Goal: Transaction & Acquisition: Purchase product/service

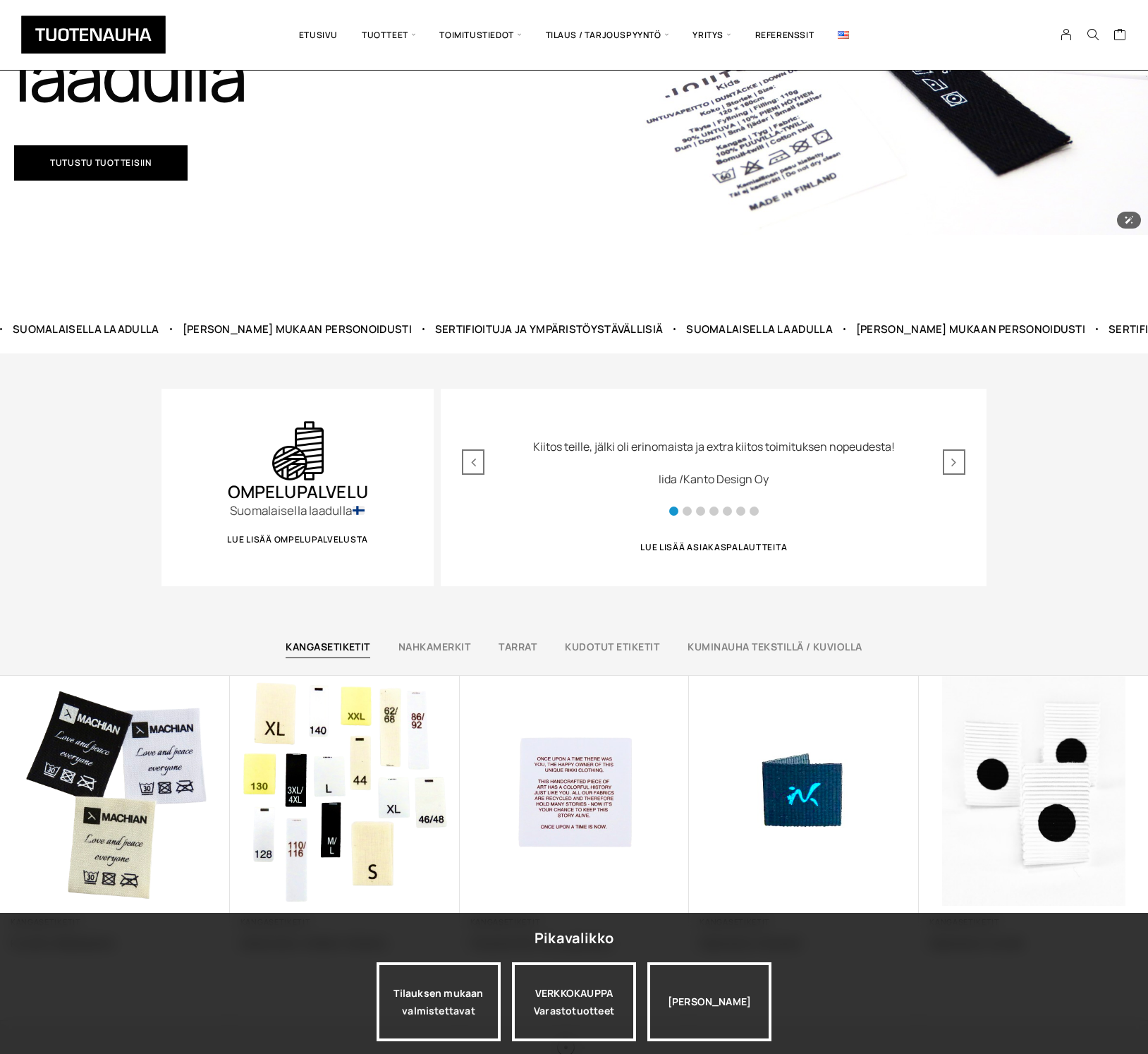
scroll to position [397, 0]
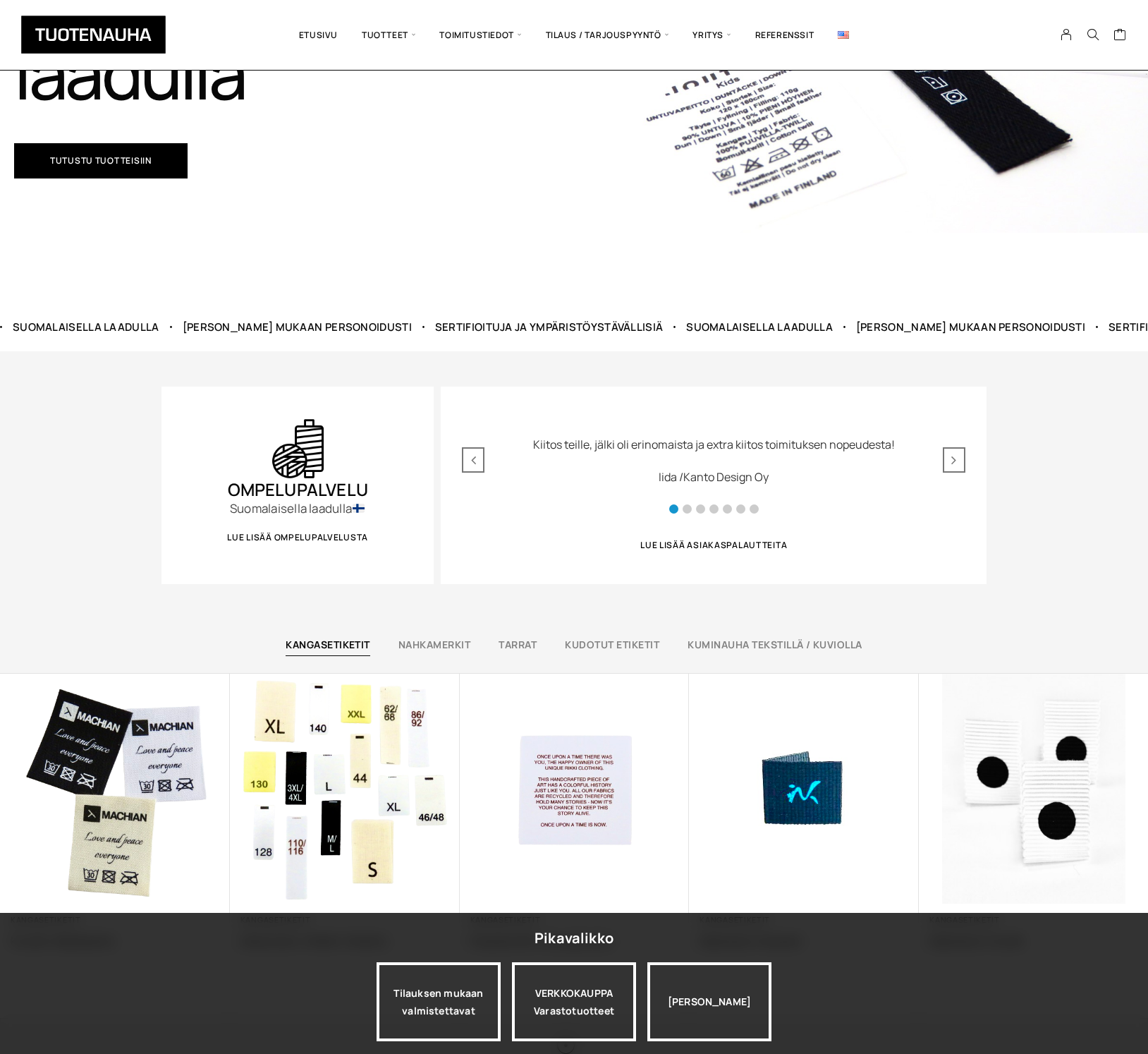
click at [332, 642] on link "Kangasetiketit" at bounding box center [328, 645] width 85 height 14
click at [638, 645] on link "Kudotut etiketit" at bounding box center [612, 645] width 95 height 14
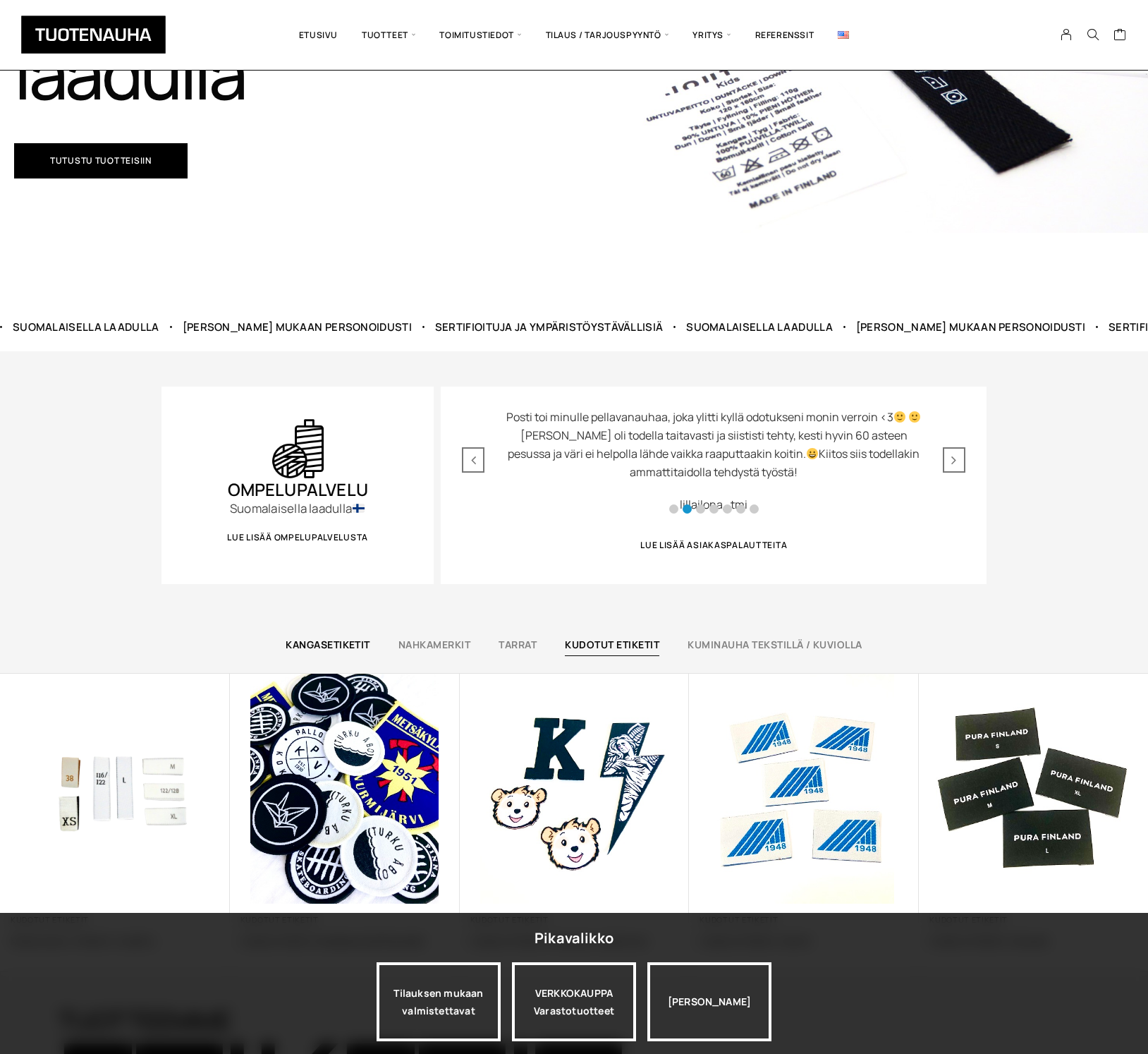
click at [325, 645] on link "Kangasetiketit" at bounding box center [328, 645] width 85 height 14
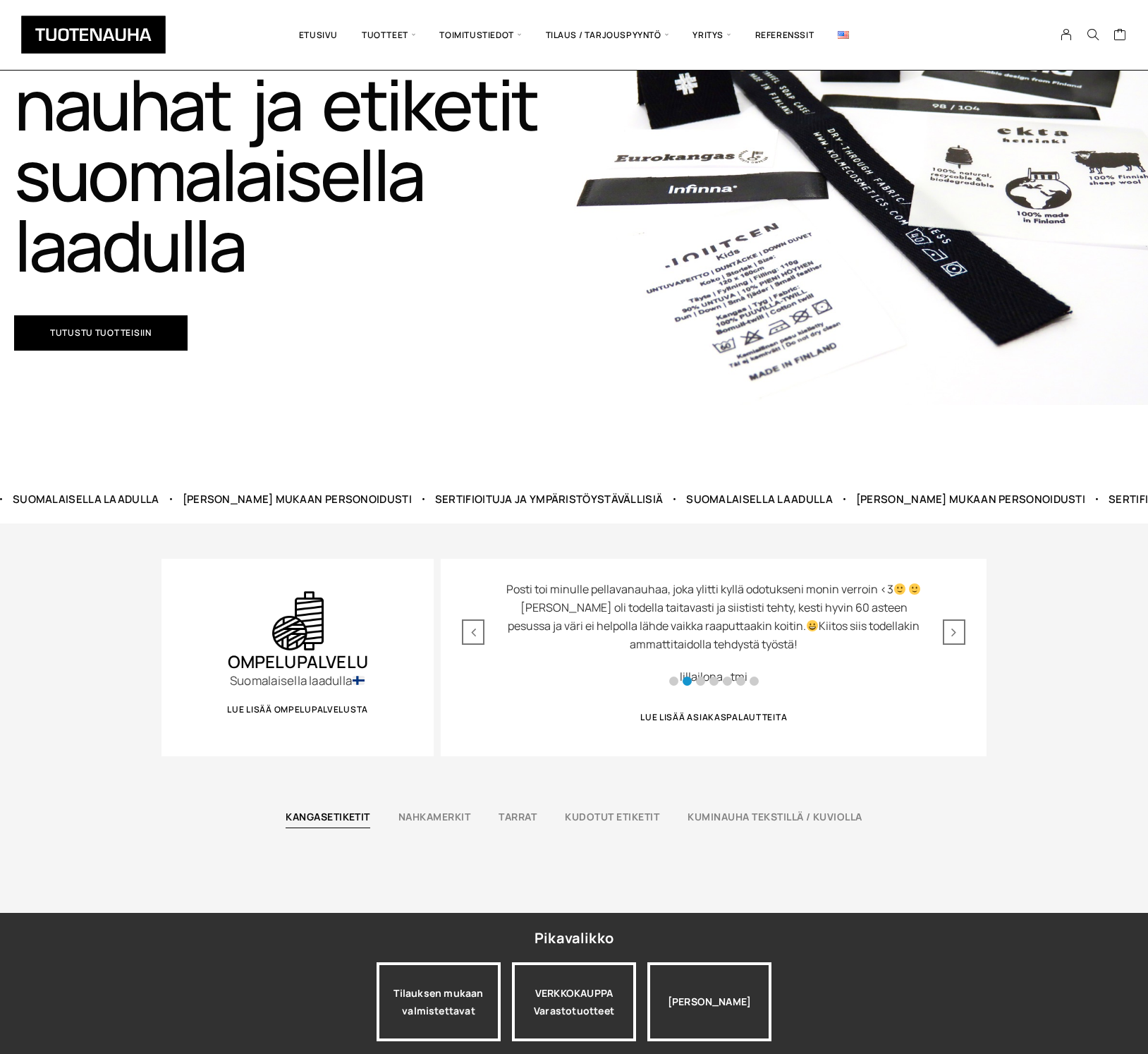
scroll to position [61, 0]
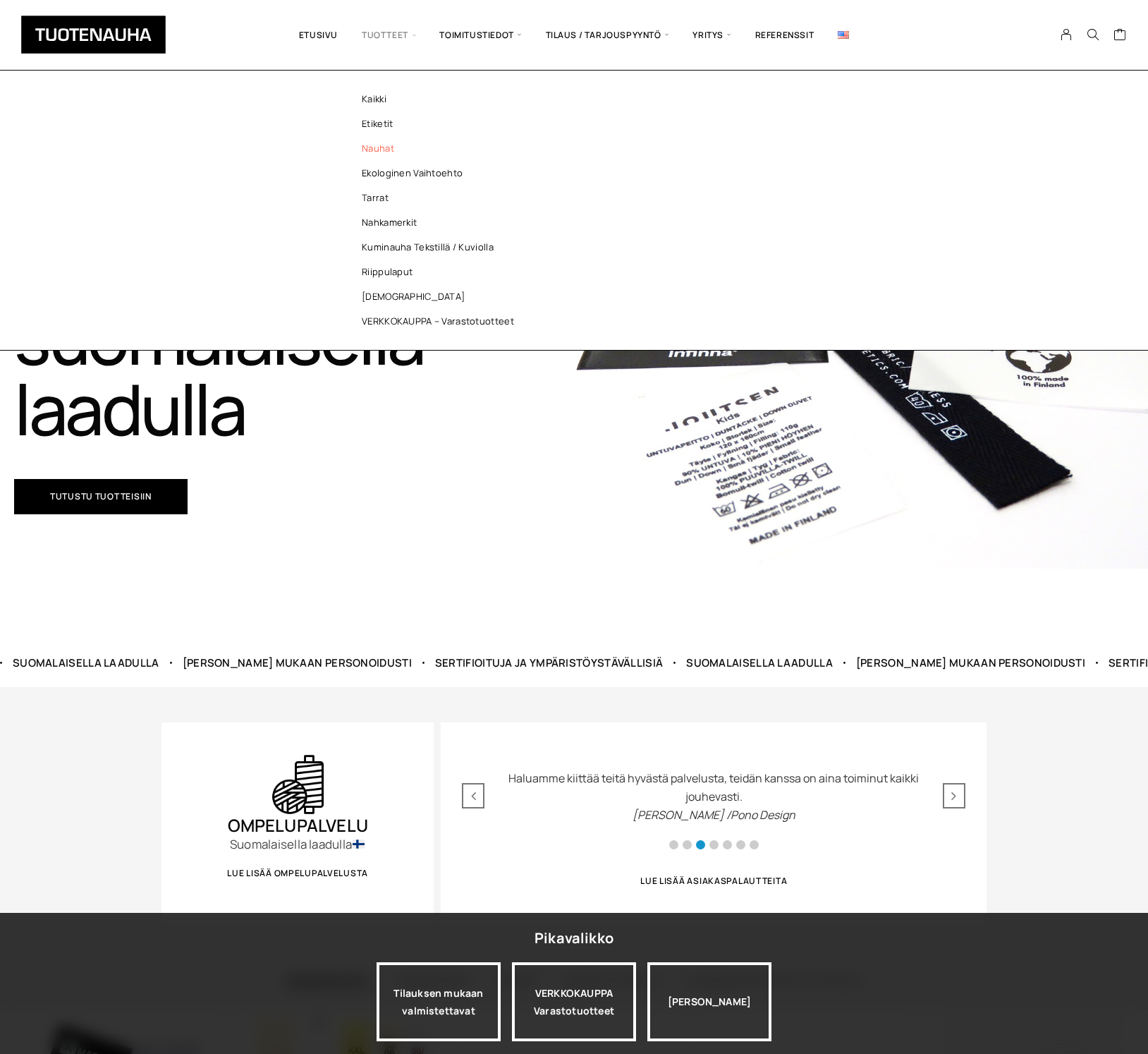
click at [371, 152] on link "Nauhat" at bounding box center [441, 149] width 205 height 25
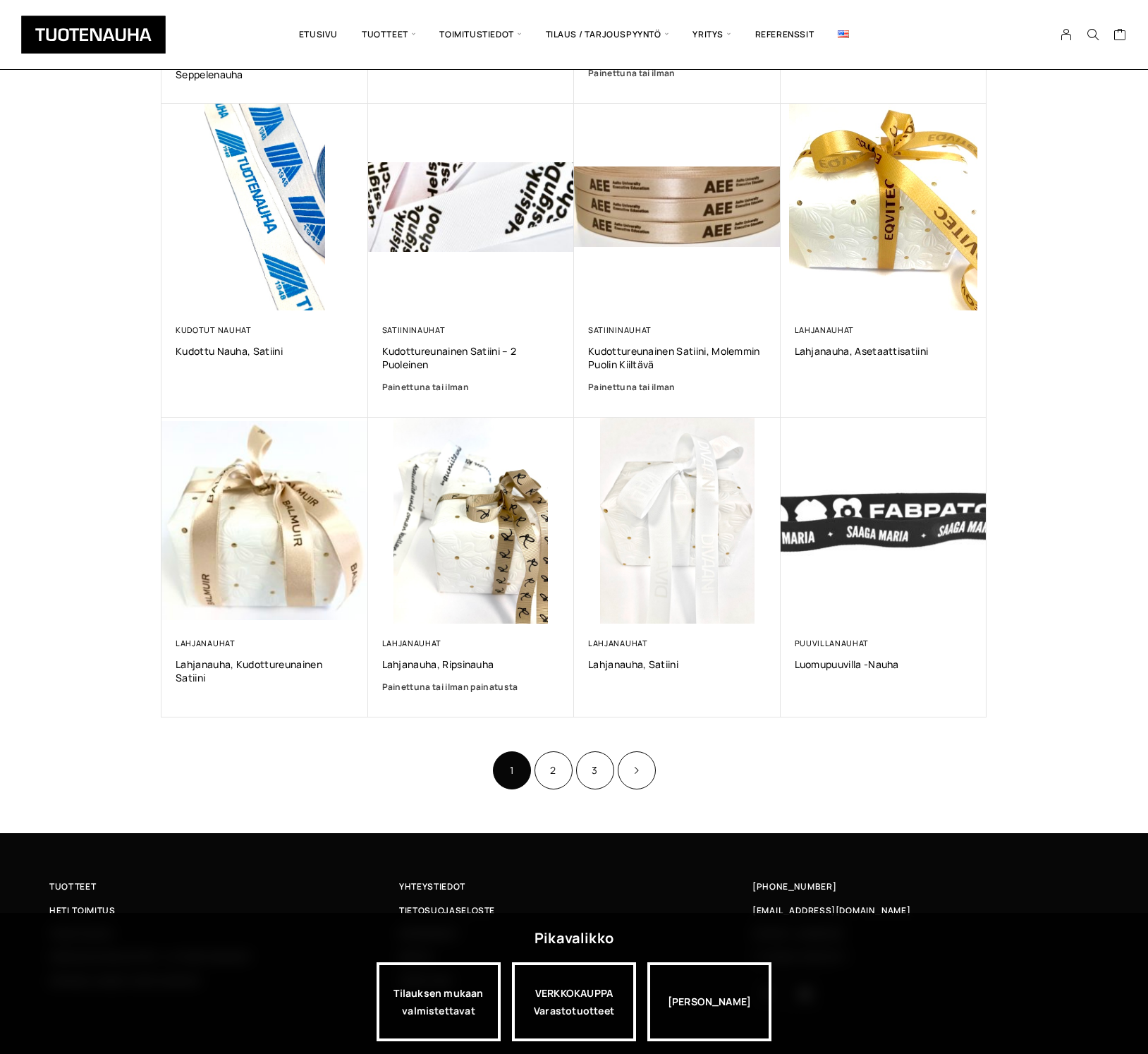
scroll to position [540, 0]
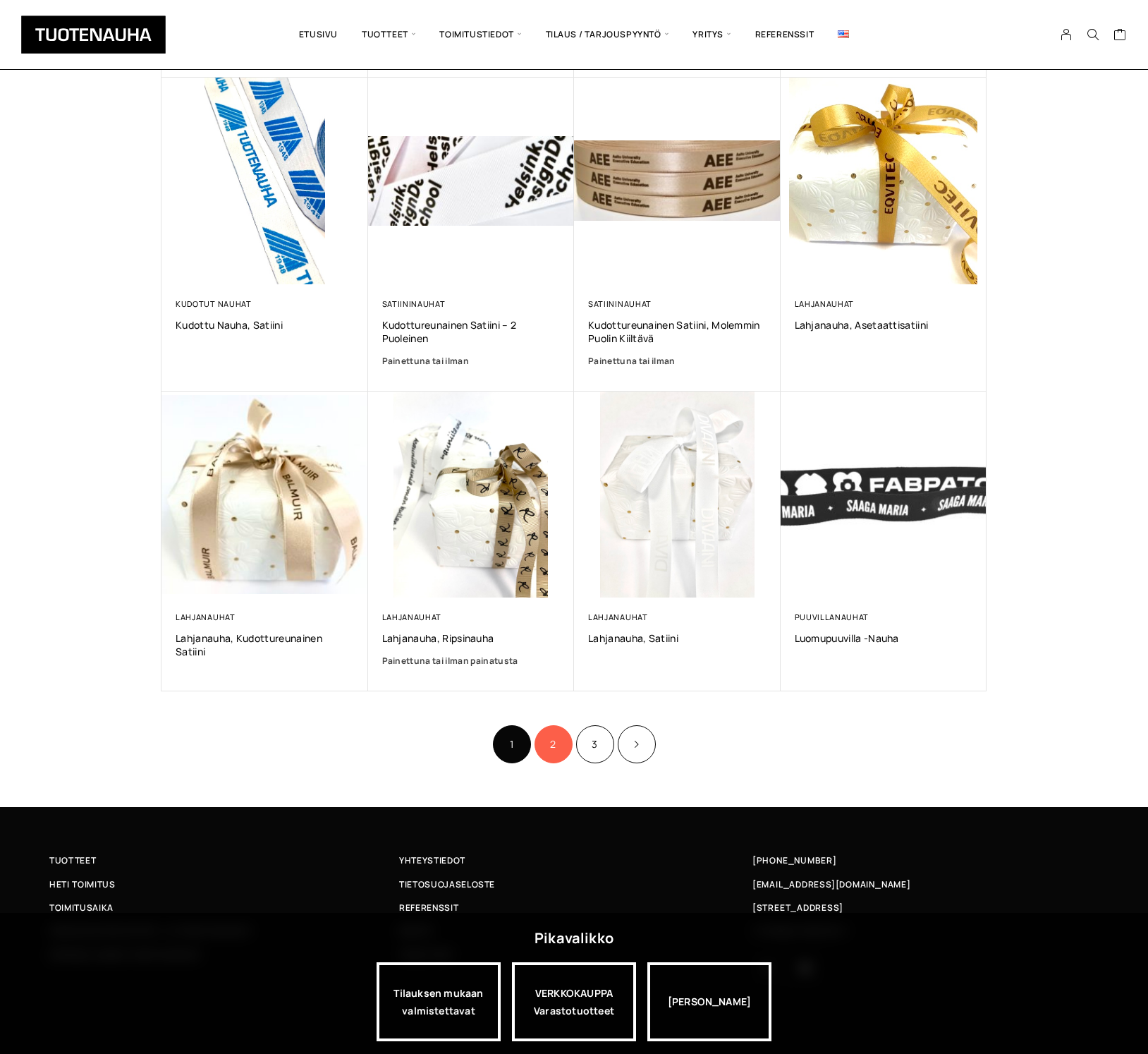
click at [556, 740] on link "2" at bounding box center [554, 744] width 38 height 38
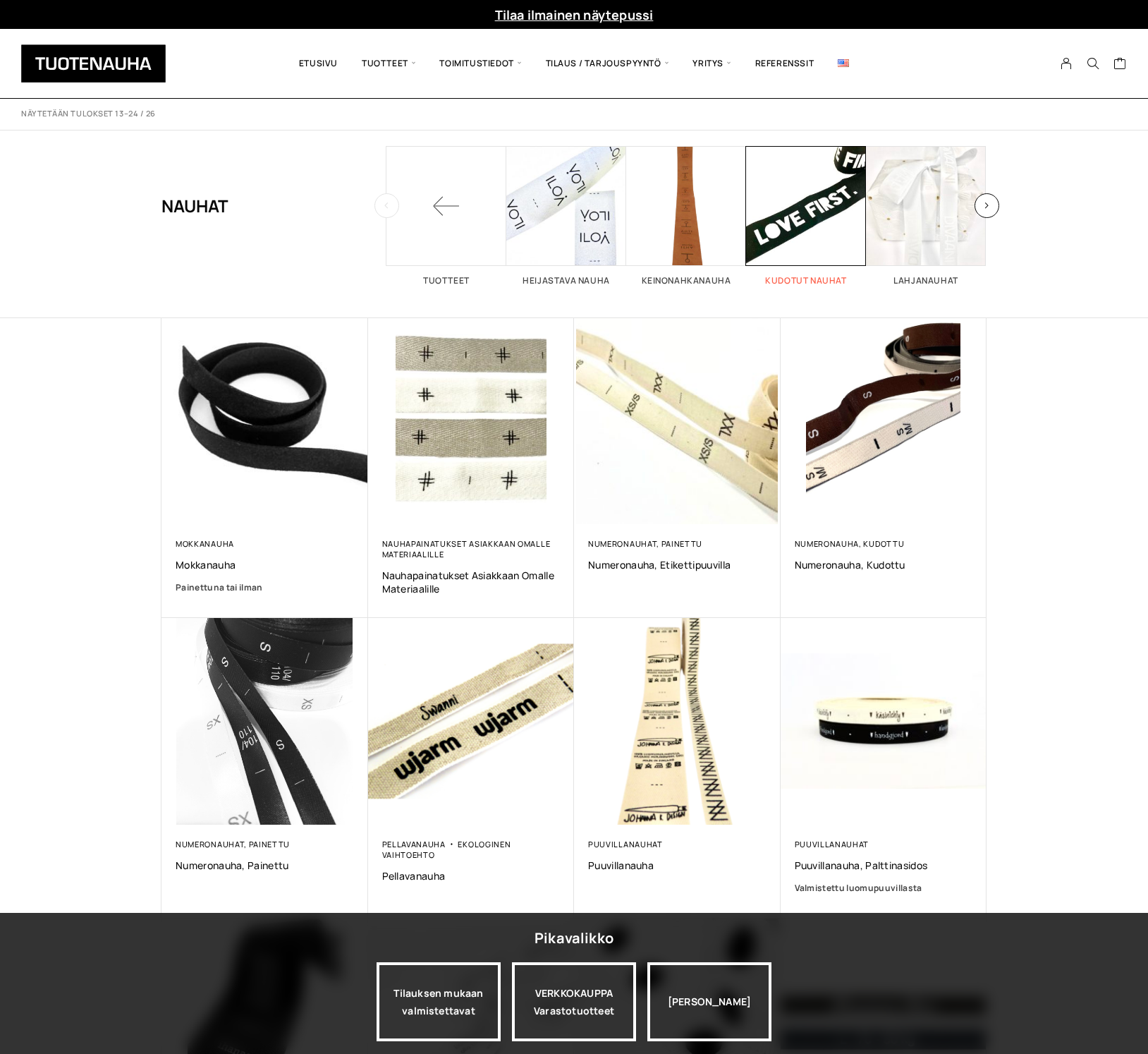
click at [810, 205] on span "Visit product category Kudotut nauhat" at bounding box center [806, 206] width 120 height 120
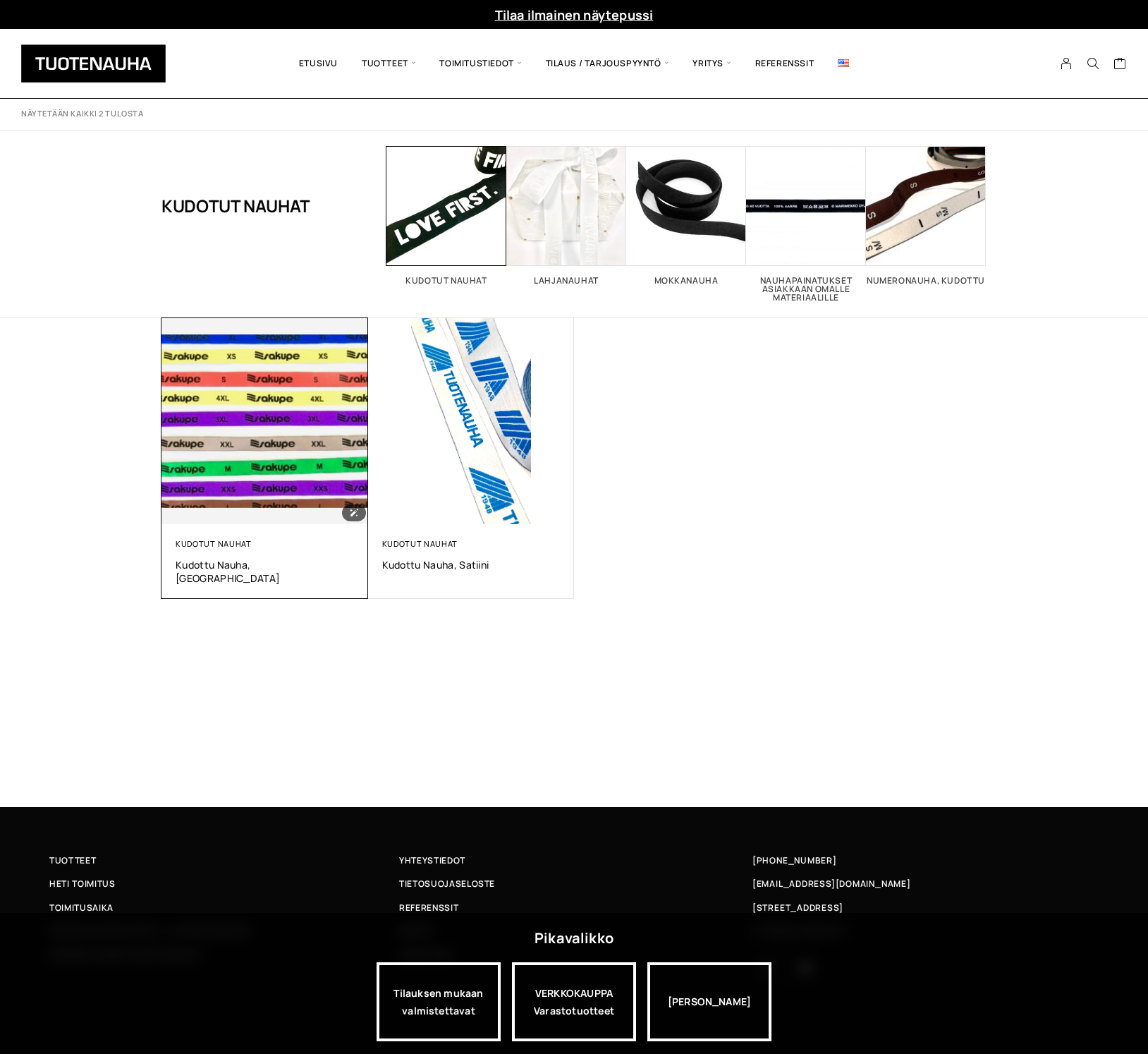
click at [306, 461] on img at bounding box center [265, 421] width 217 height 217
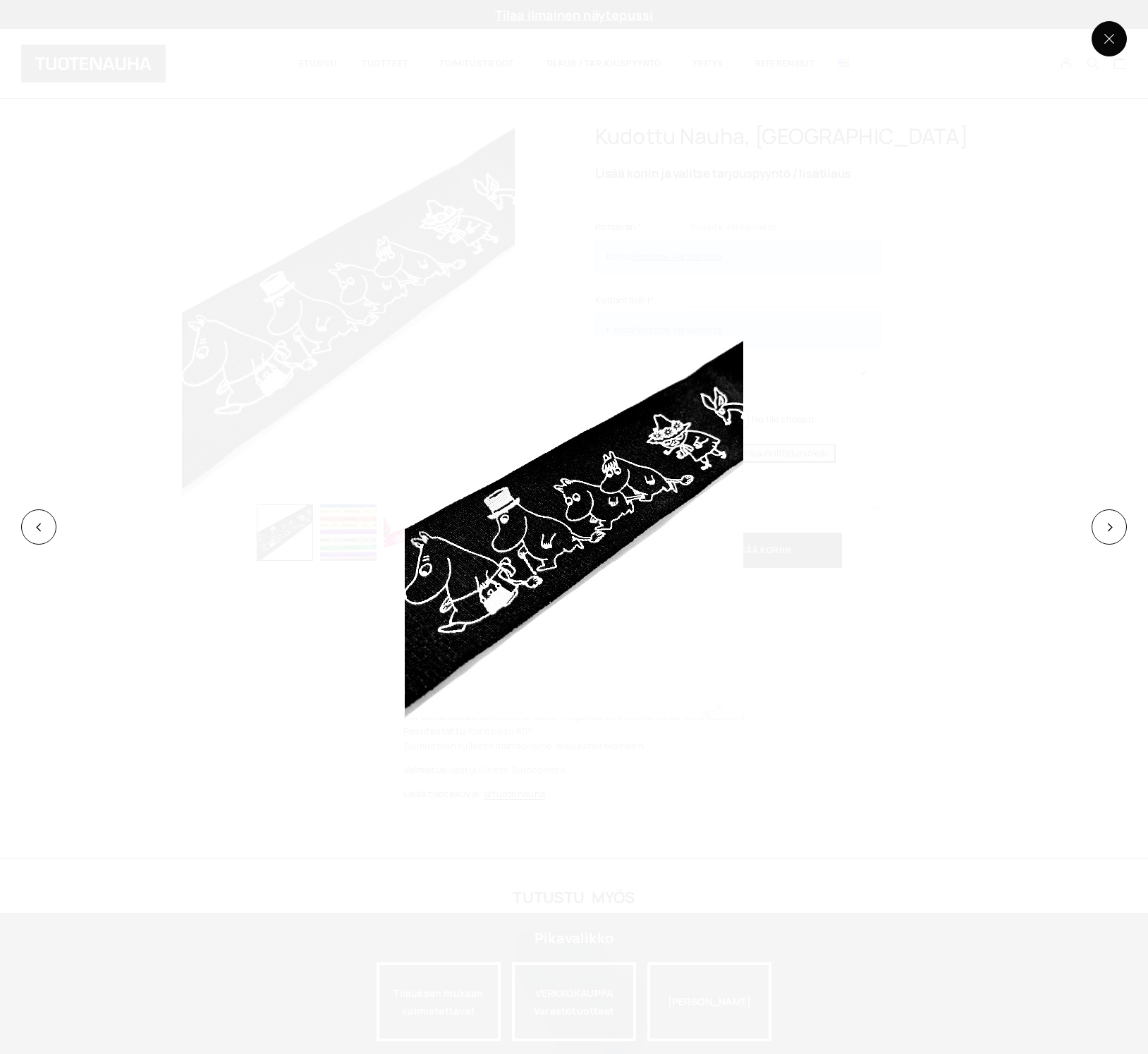
click at [1114, 36] on button at bounding box center [1109, 39] width 36 height 36
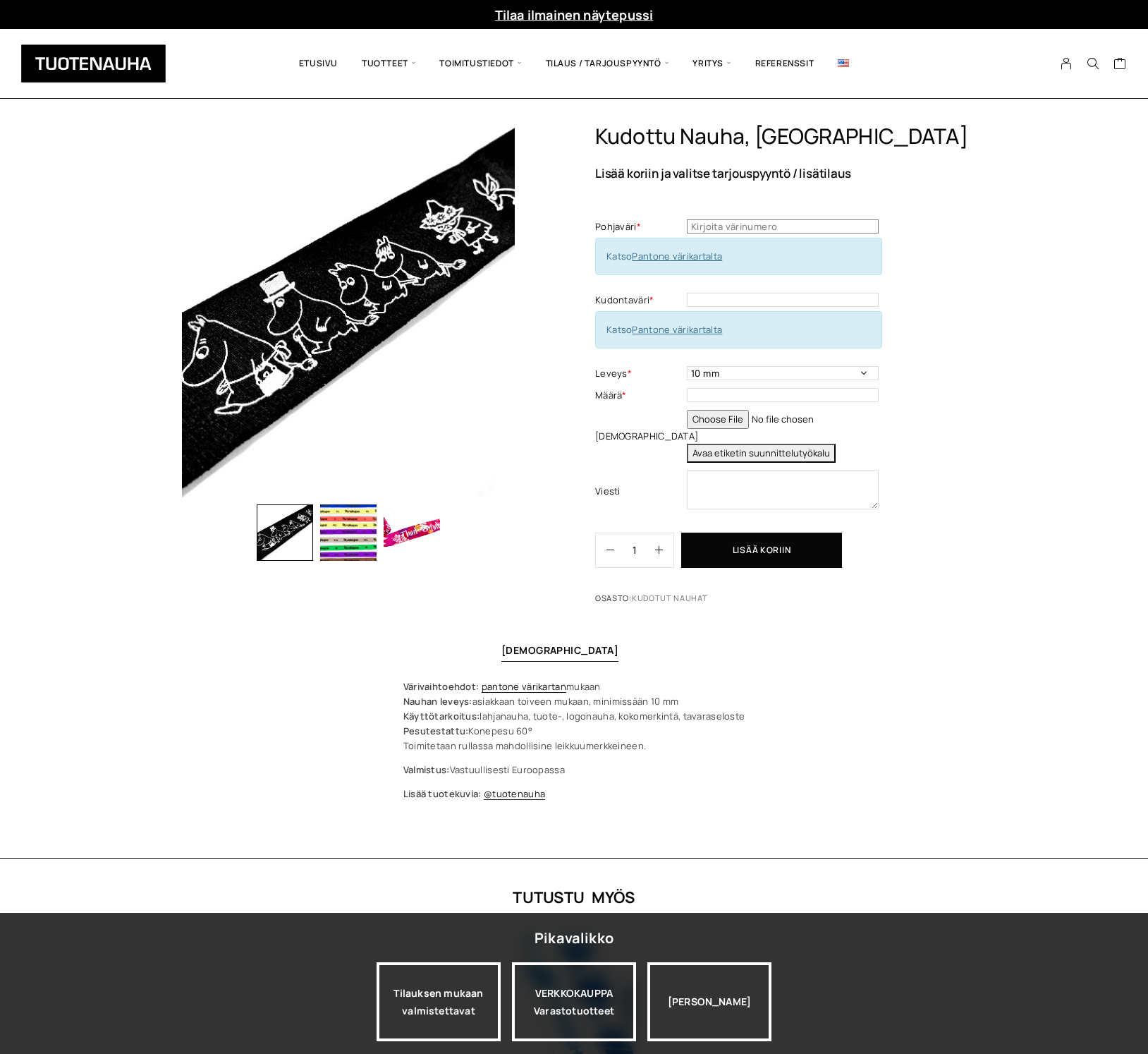
click at [787, 229] on input "text" at bounding box center [783, 226] width 192 height 14
click at [673, 262] on div "Katso Pantone värikartalta" at bounding box center [739, 256] width 287 height 37
click at [673, 259] on link "Pantone värikartalta" at bounding box center [676, 256] width 90 height 13
click at [708, 301] on input "text" at bounding box center [783, 300] width 192 height 14
click at [729, 390] on input "text" at bounding box center [783, 395] width 192 height 14
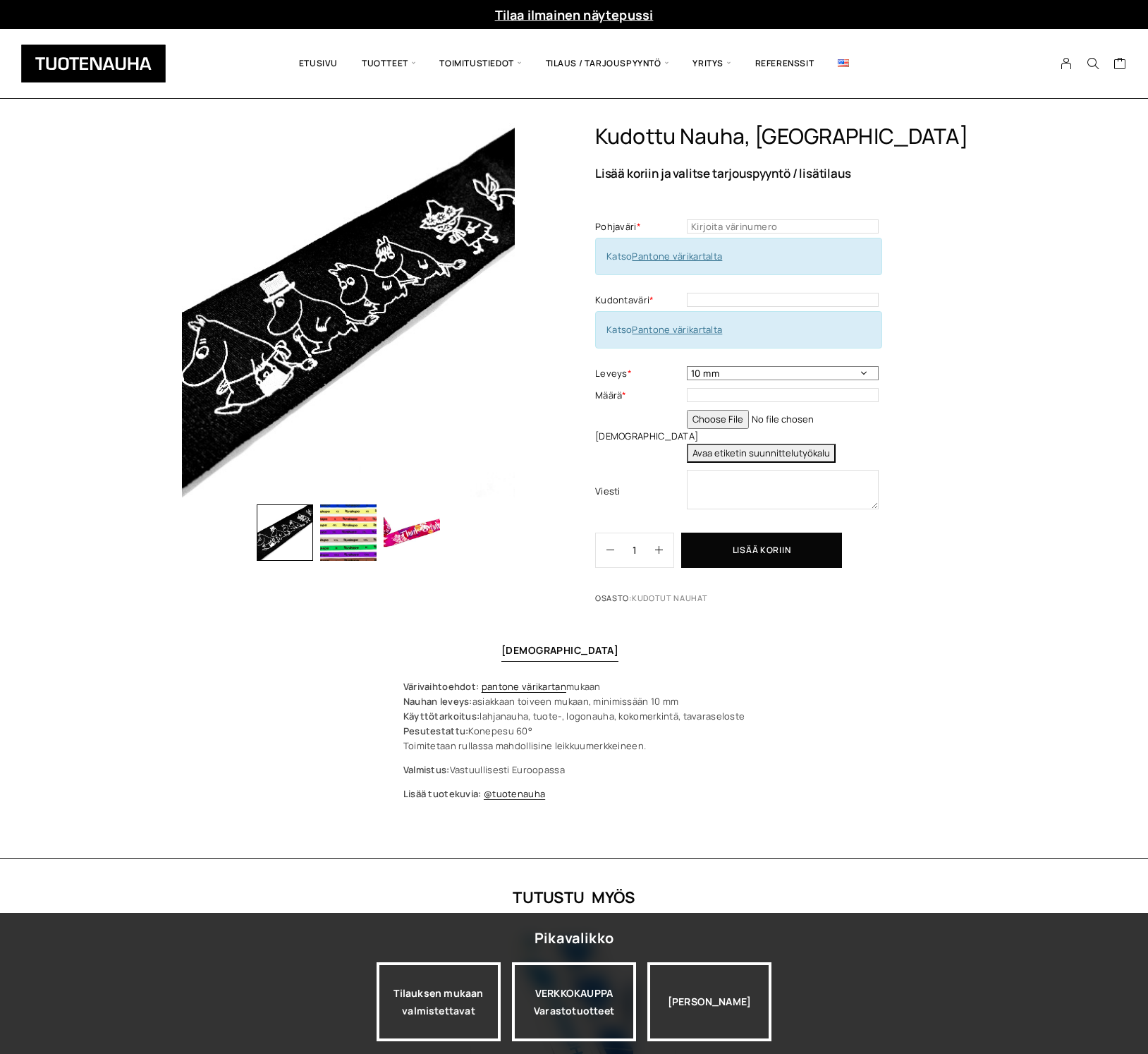
click at [781, 370] on select "10 mm 15 mm 20 mm muu haluttu leveys kirjattuna viestikenttään" at bounding box center [783, 373] width 192 height 14
select select "20 mm"
click at [687, 366] on select "10 mm 15 mm 20 mm muu haluttu leveys kirjattuna viestikenttään" at bounding box center [783, 373] width 192 height 14
click at [730, 397] on input "text" at bounding box center [783, 395] width 192 height 14
type input "1"
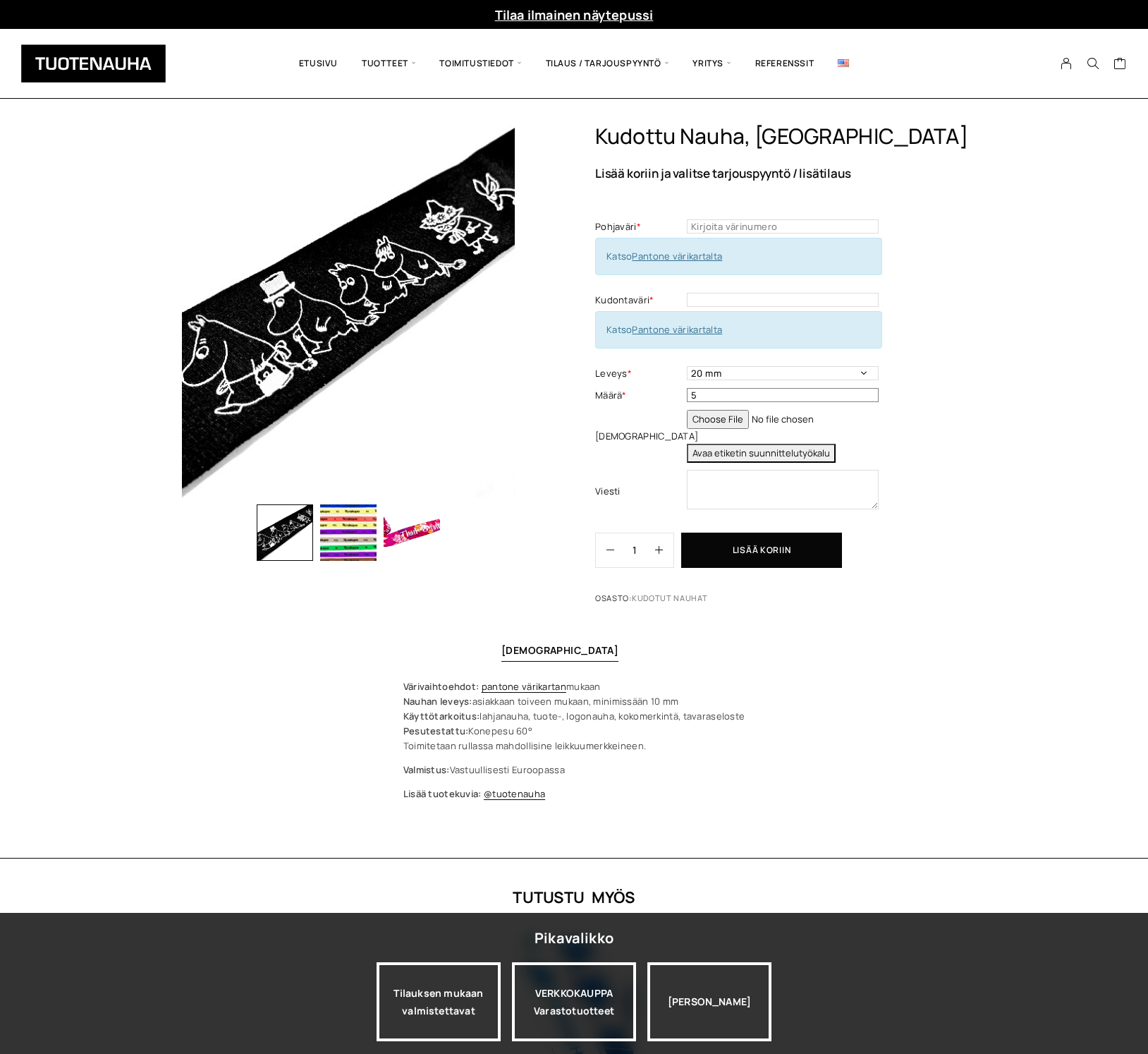
type input "5"
click at [883, 407] on div "Kudottu nauha, Damask Lisää koriin ja valitse tarjouspyyntö / lisätilaus Pohjav…" at bounding box center [791, 367] width 391 height 488
click at [725, 416] on input "file" at bounding box center [783, 419] width 192 height 19
click at [1044, 542] on div "Kudottu nauha, Damask Lisää koriin ja valitse tarjouspyyntö / lisätilaus Pohjav…" at bounding box center [574, 491] width 1148 height 735
click at [556, 1017] on div "VERKKOKAUPPA Varastotuotteet" at bounding box center [574, 1002] width 124 height 79
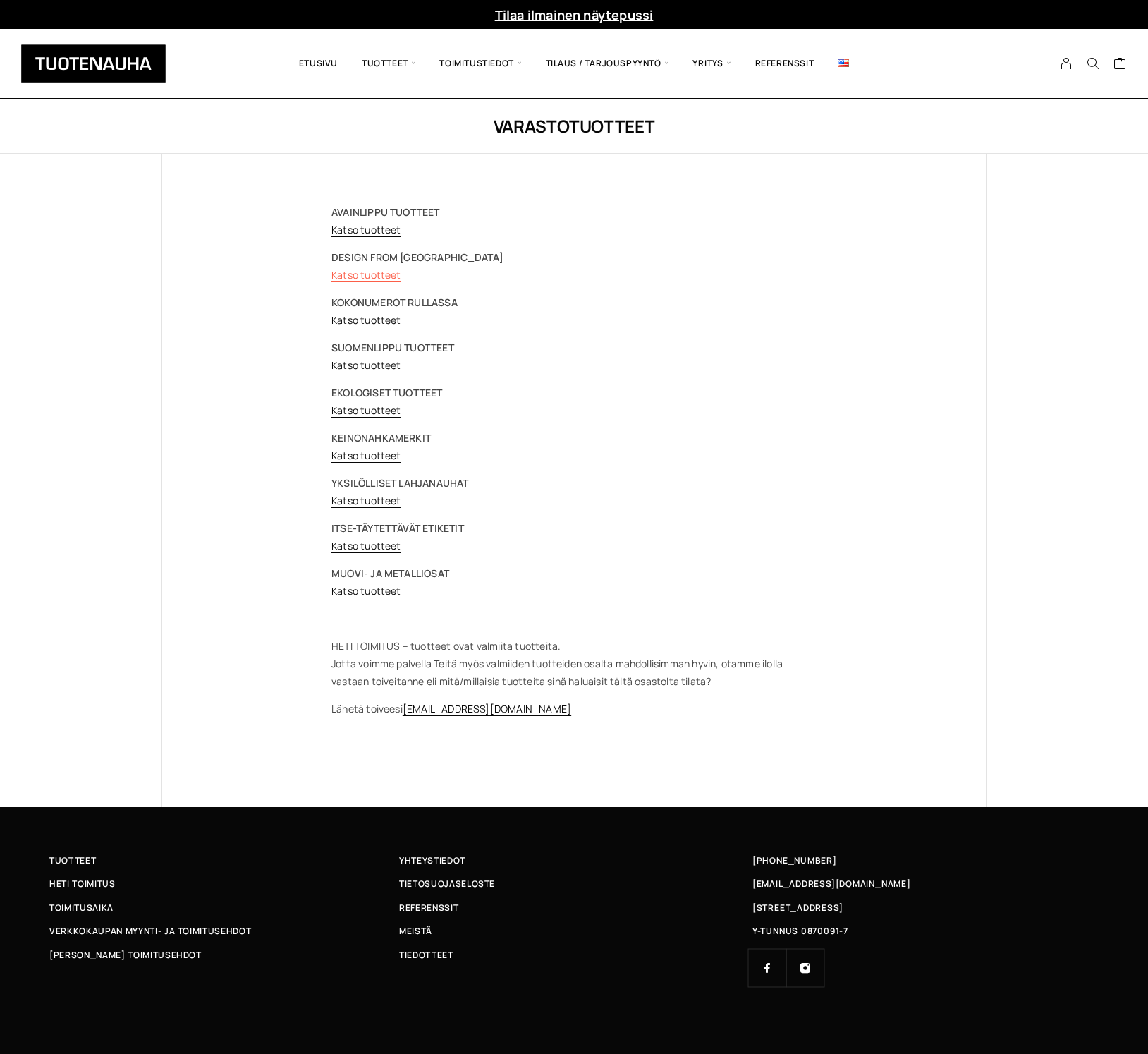
click at [365, 274] on link "Katso tuotteet" at bounding box center [366, 274] width 70 height 14
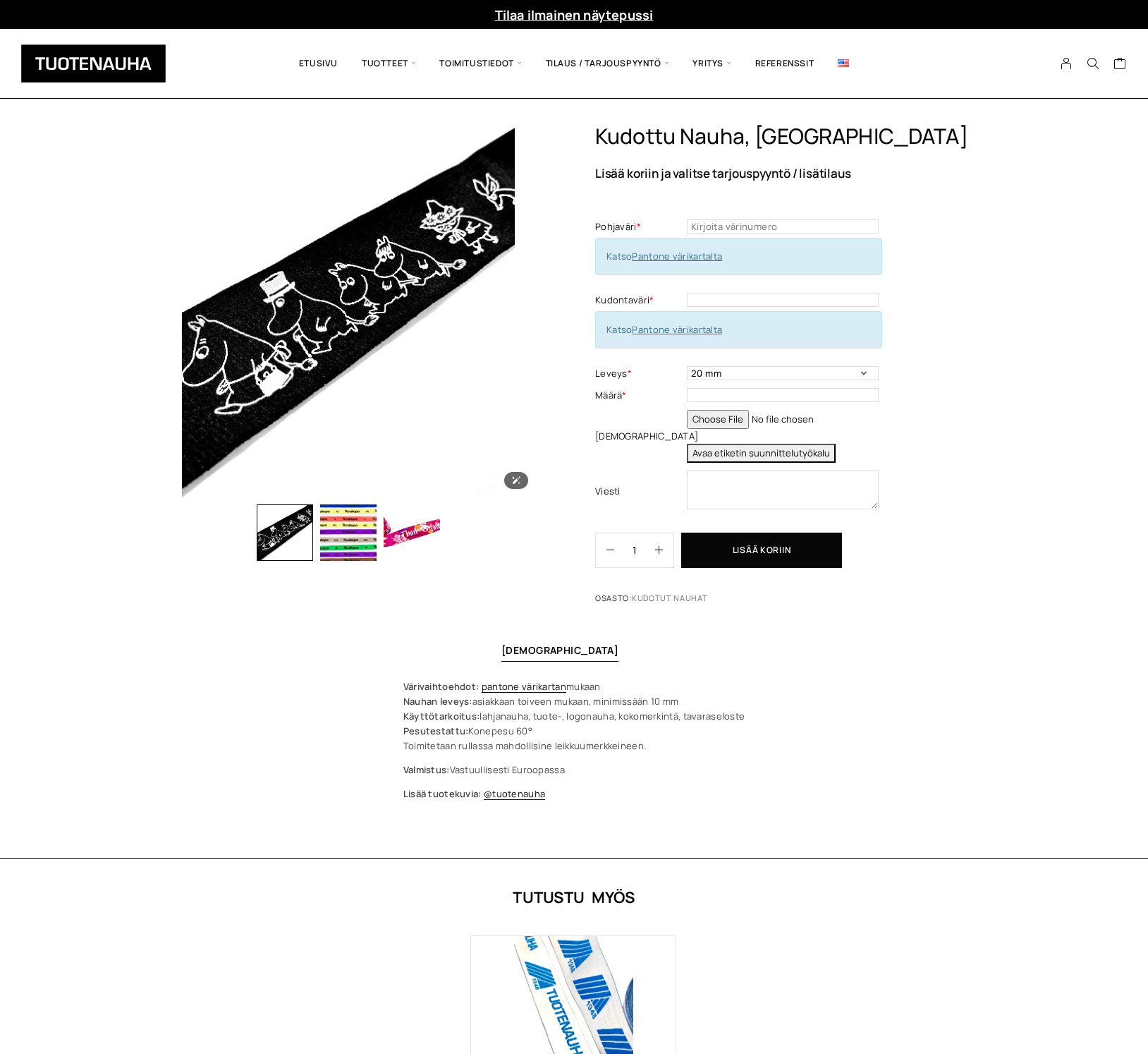
select select "20 mm"
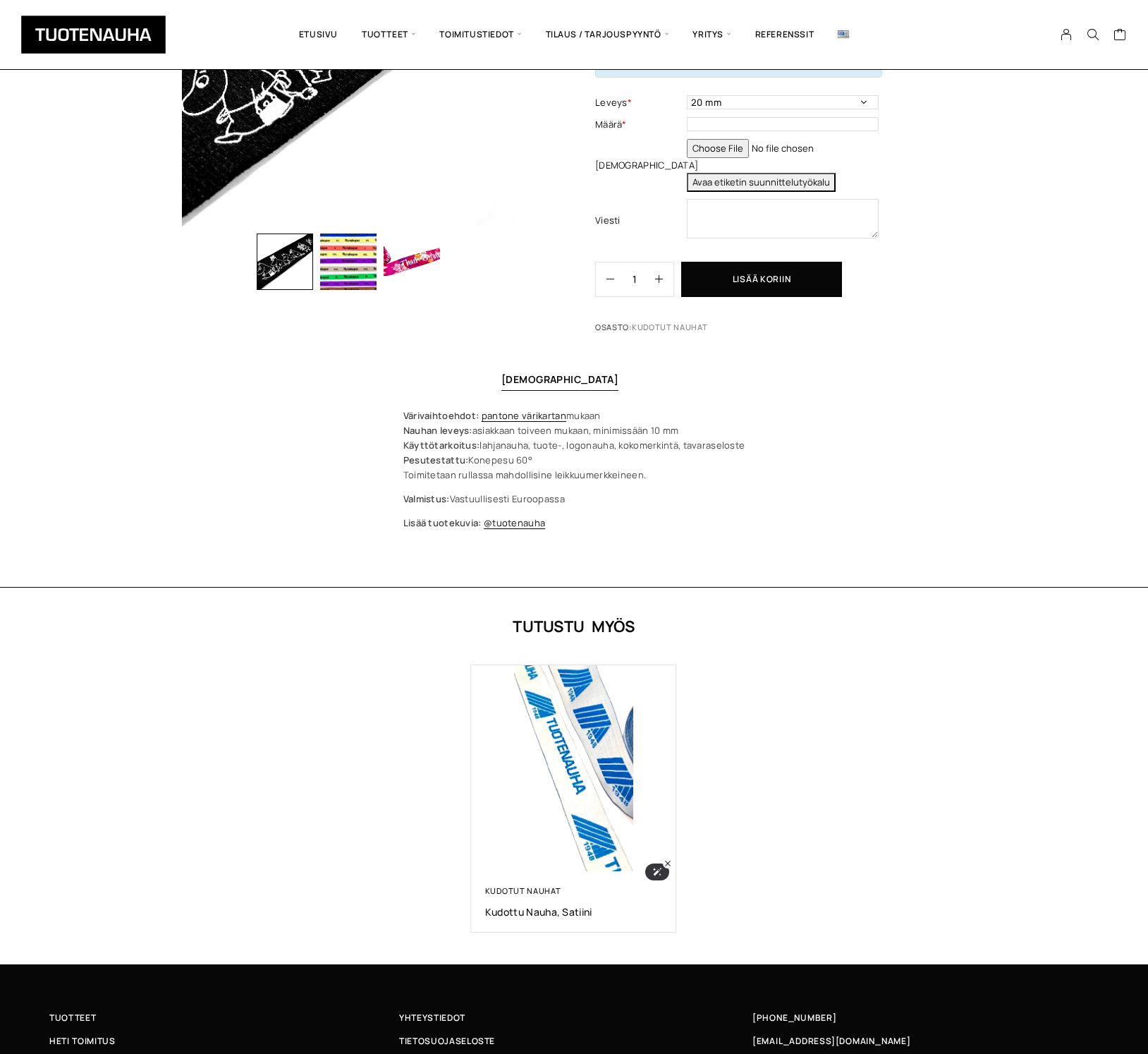
scroll to position [316, 0]
